Goal: Navigation & Orientation: Find specific page/section

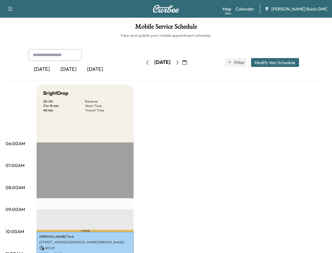
click at [73, 70] on div "[DATE]" at bounding box center [68, 69] width 27 height 13
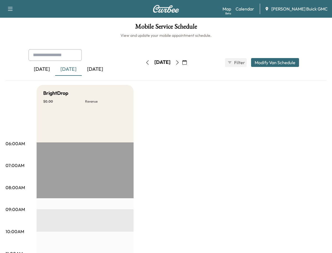
click at [179, 62] on icon "button" at bounding box center [177, 62] width 4 height 4
click at [179, 63] on icon "button" at bounding box center [177, 62] width 4 height 4
click at [179, 61] on icon "button" at bounding box center [177, 62] width 2 height 4
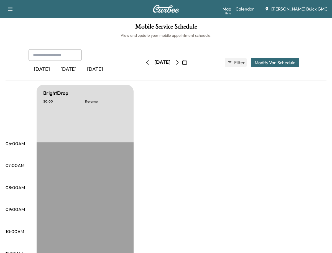
click at [179, 63] on icon "button" at bounding box center [177, 62] width 4 height 4
click at [179, 61] on icon "button" at bounding box center [177, 62] width 4 height 4
